Goal: Transaction & Acquisition: Purchase product/service

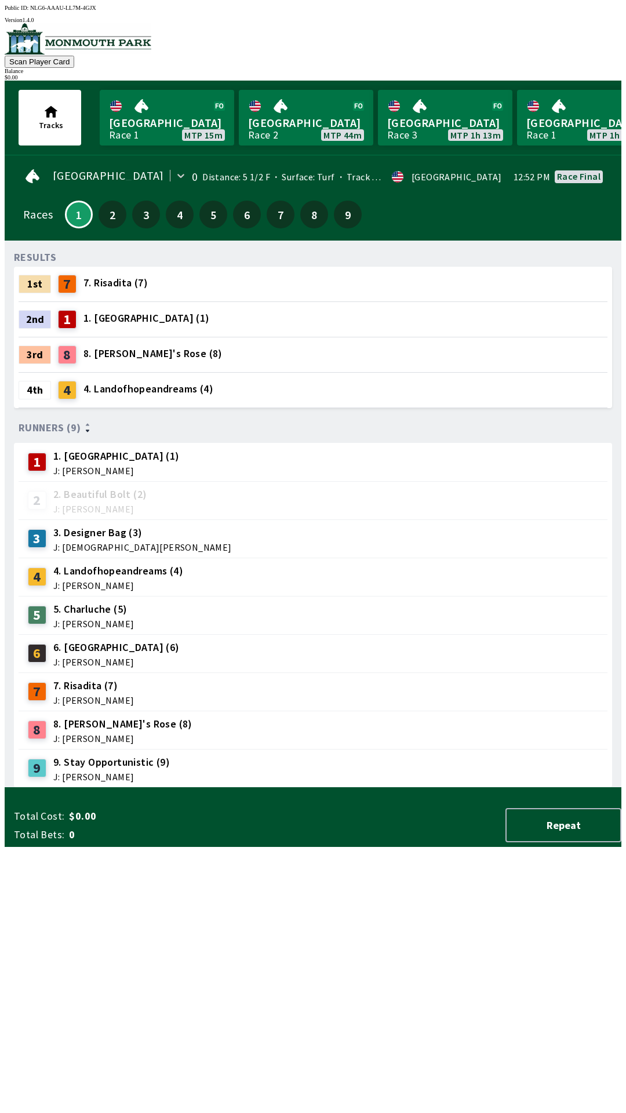
click at [84, 608] on span "5. Charluche (5)" at bounding box center [93, 609] width 81 height 15
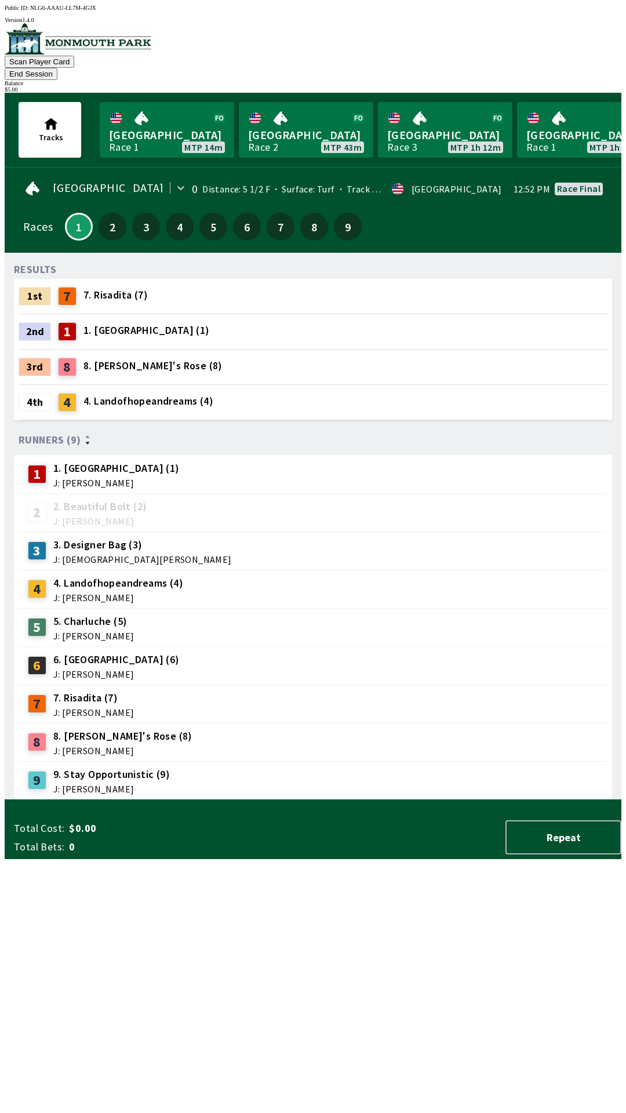
click at [82, 614] on span "5. Charluche (5)" at bounding box center [93, 621] width 81 height 15
click at [30, 618] on div "5" at bounding box center [37, 627] width 19 height 19
click at [76, 213] on button "1" at bounding box center [79, 227] width 28 height 28
click at [121, 538] on span "3. Designer Bag (3)" at bounding box center [142, 545] width 179 height 15
click at [164, 115] on link "Monmouth Park Race 1 MTP 14m" at bounding box center [167, 130] width 135 height 56
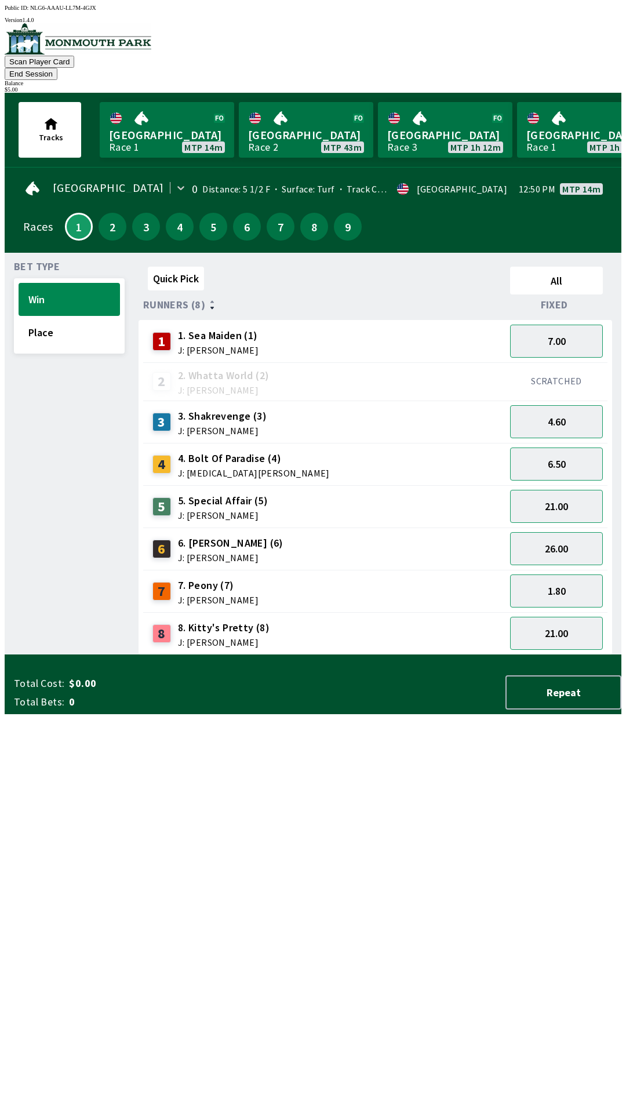
click at [57, 68] on button "End Session" at bounding box center [31, 74] width 53 height 12
